Goal: Information Seeking & Learning: Learn about a topic

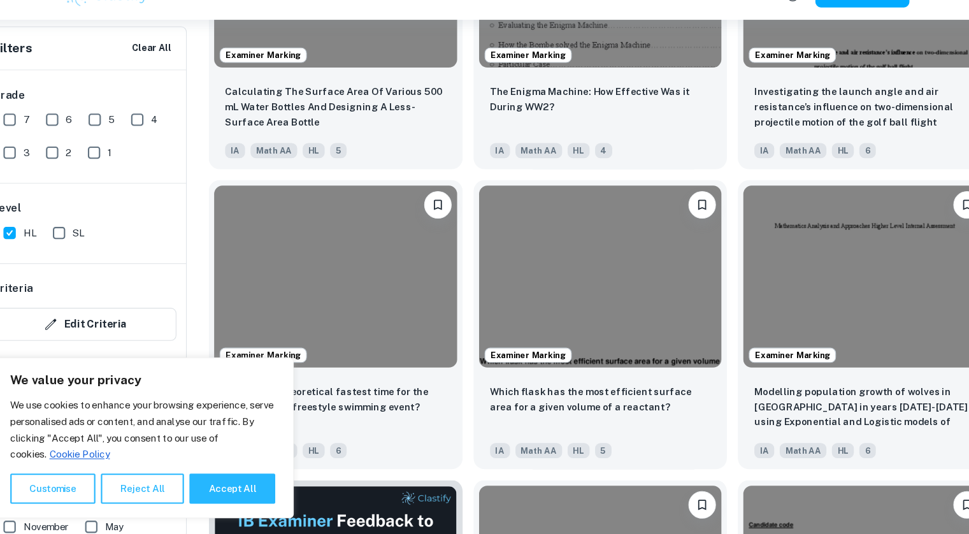
scroll to position [6139, 0]
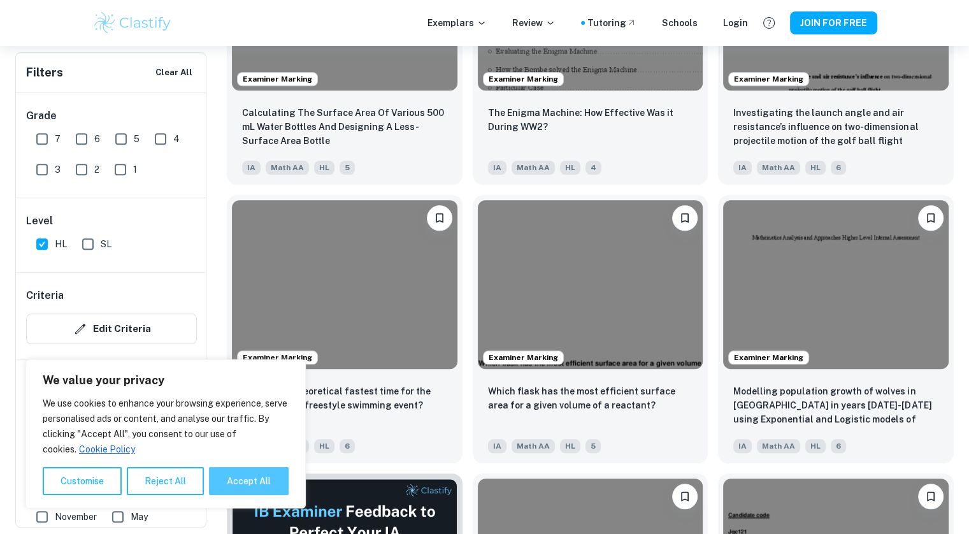
click at [247, 484] on button "Accept All" at bounding box center [249, 481] width 80 height 28
checkbox input "true"
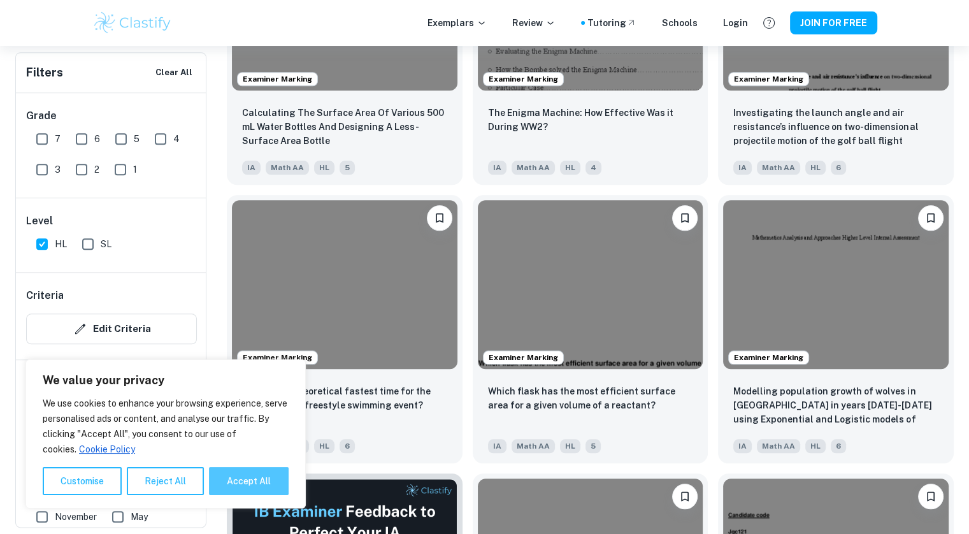
checkbox input "true"
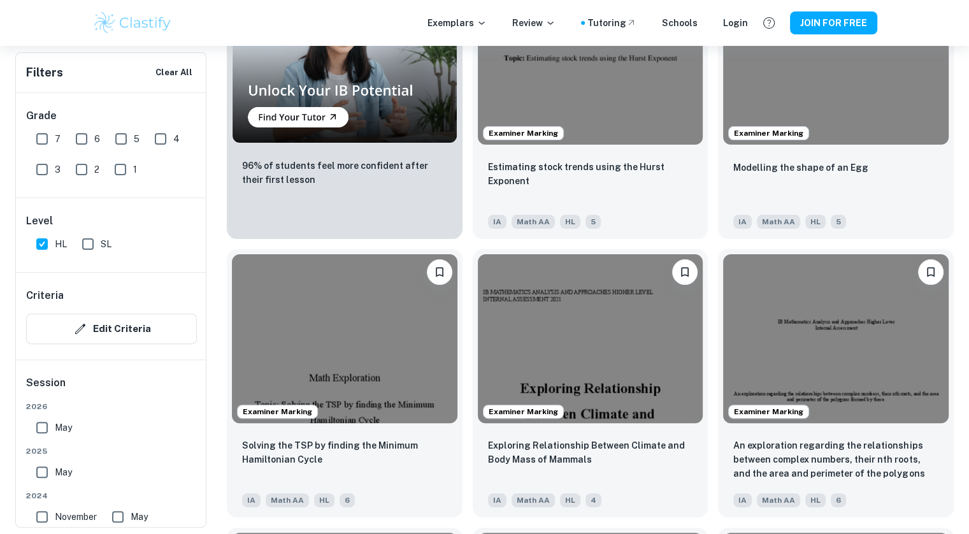
scroll to position [9988, 0]
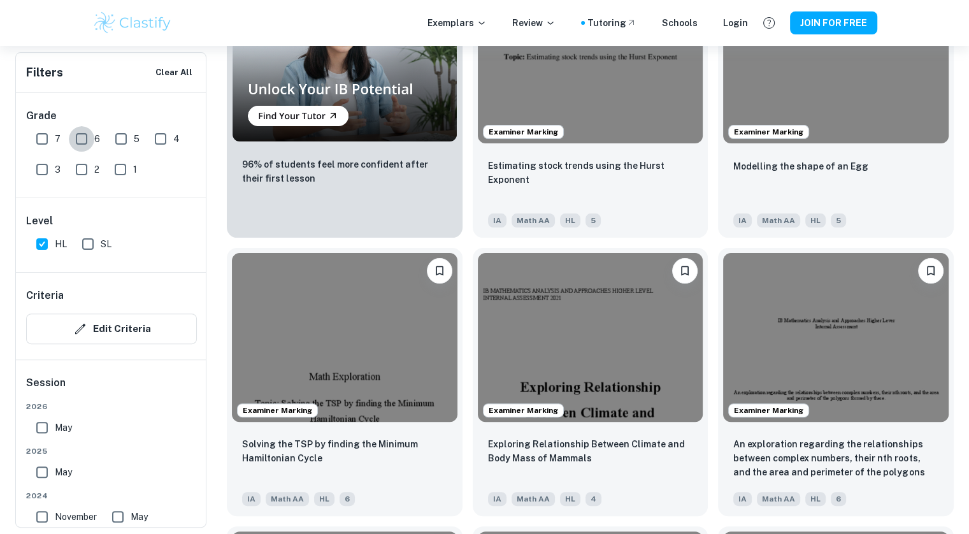
click at [87, 140] on input "6" at bounding box center [81, 138] width 25 height 25
checkbox input "true"
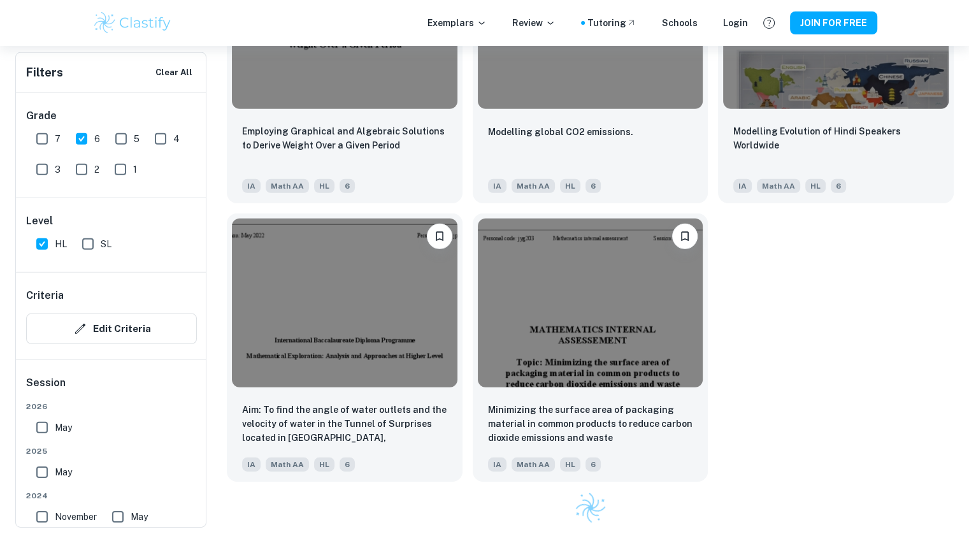
click at [43, 135] on input "7" at bounding box center [41, 138] width 25 height 25
checkbox input "true"
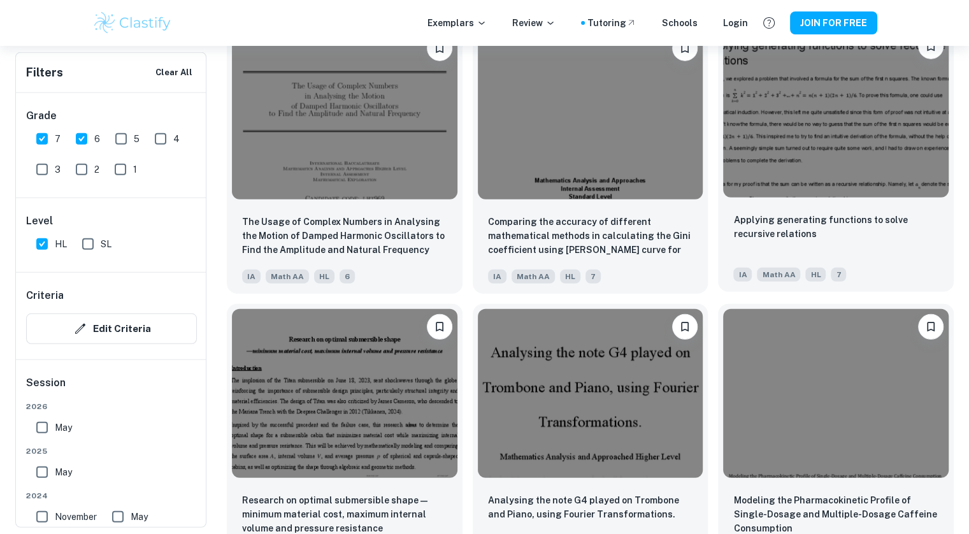
scroll to position [12998, 0]
click at [77, 136] on input "6" at bounding box center [81, 138] width 25 height 25
checkbox input "false"
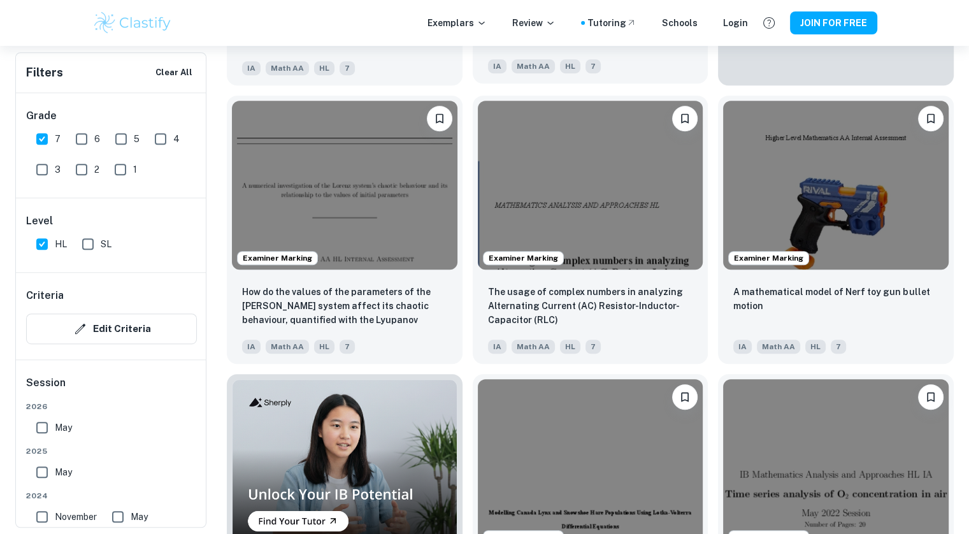
scroll to position [672, 0]
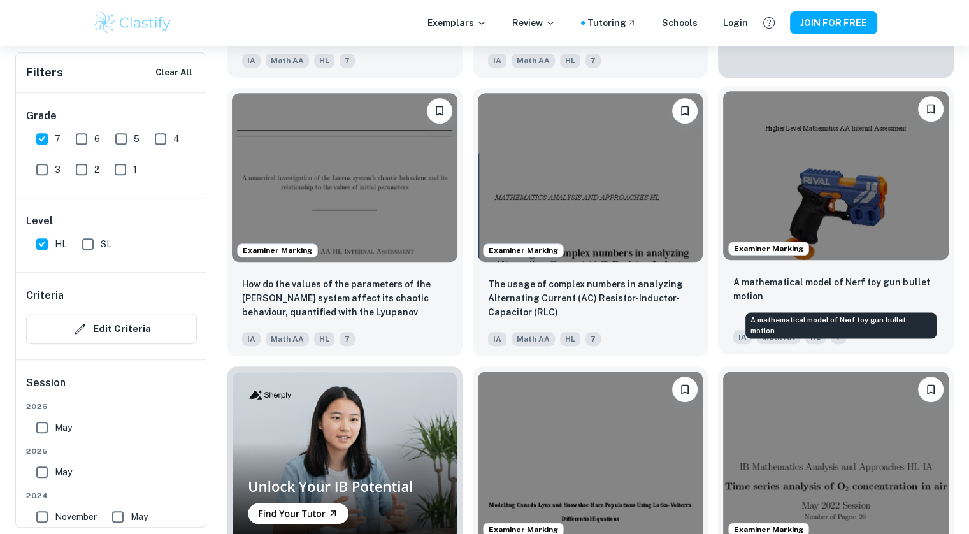
click at [737, 289] on p "A mathematical model of Nerf toy gun bullet motion" at bounding box center [836, 289] width 205 height 28
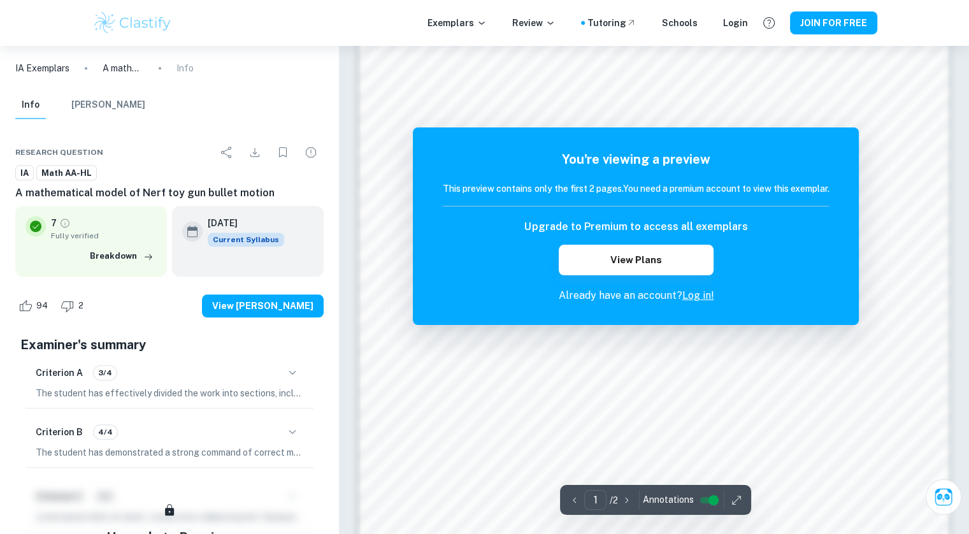
scroll to position [1096, 0]
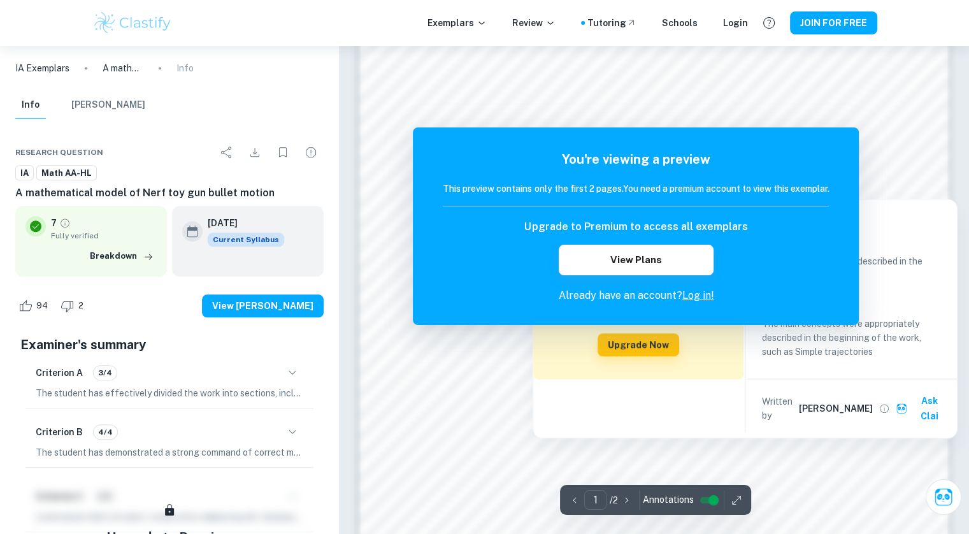
click at [616, 512] on div "1 ​ / 2 Annotations" at bounding box center [655, 500] width 191 height 30
click at [632, 495] on icon "button" at bounding box center [627, 500] width 13 height 13
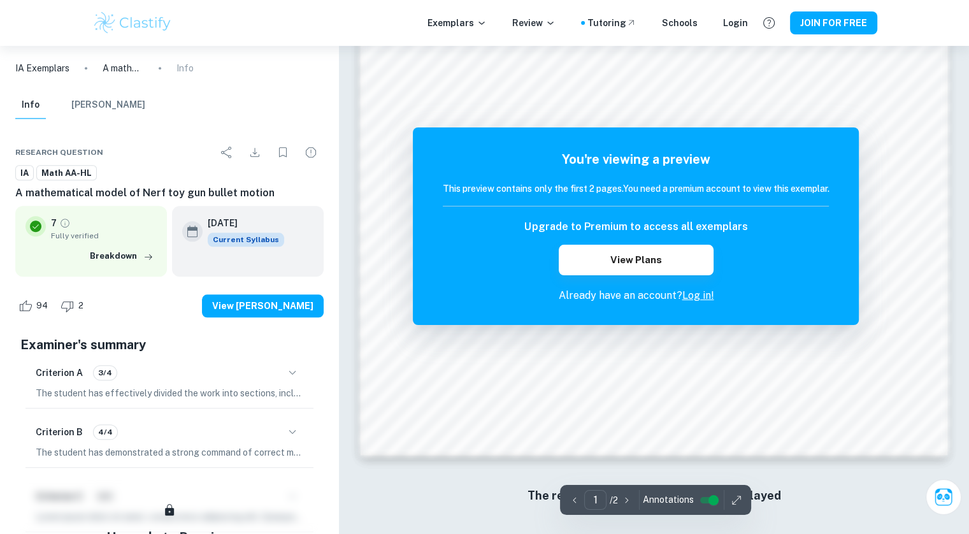
scroll to position [1280, 0]
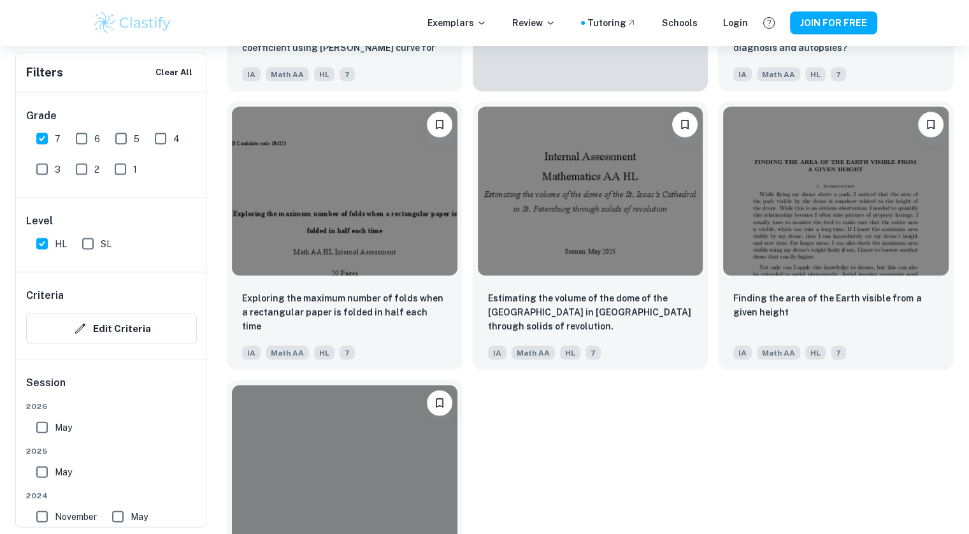
scroll to position [2627, 0]
